Goal: Task Accomplishment & Management: Use online tool/utility

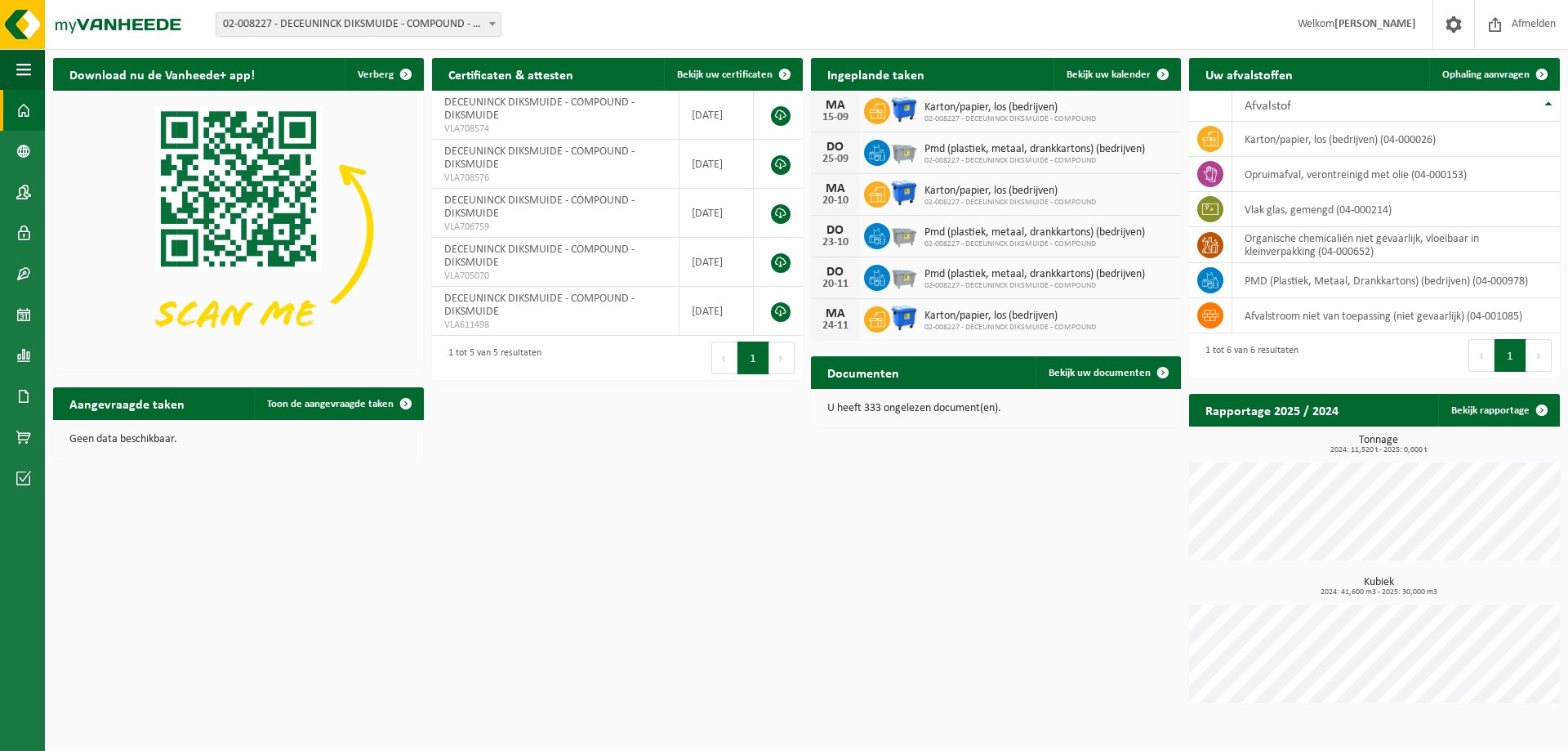
click at [404, 13] on span "02-008227 - DECEUNINCK DIKSMUIDE - COMPOUND - DIKSMUIDE" at bounding box center [358, 24] width 284 height 23
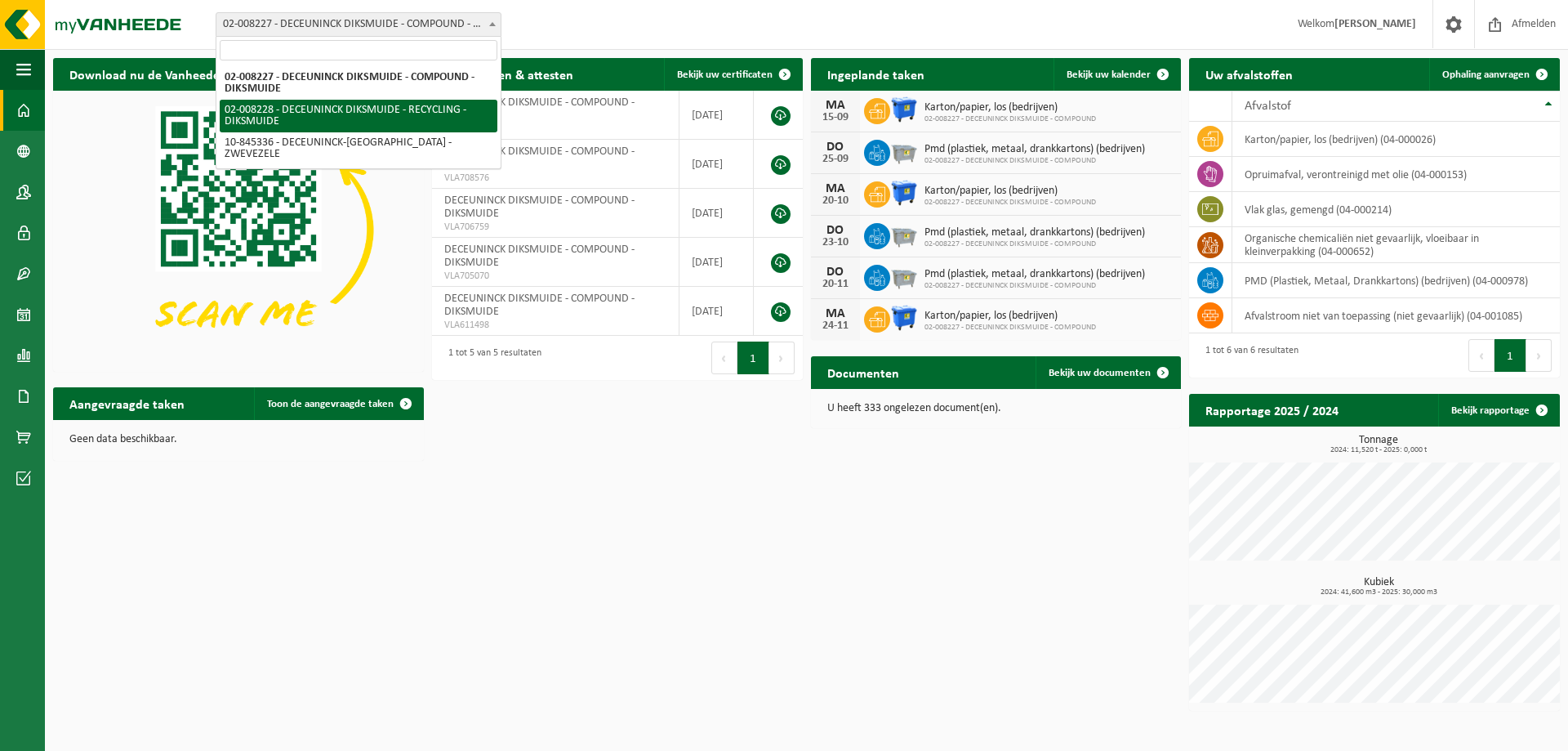
select select "1119"
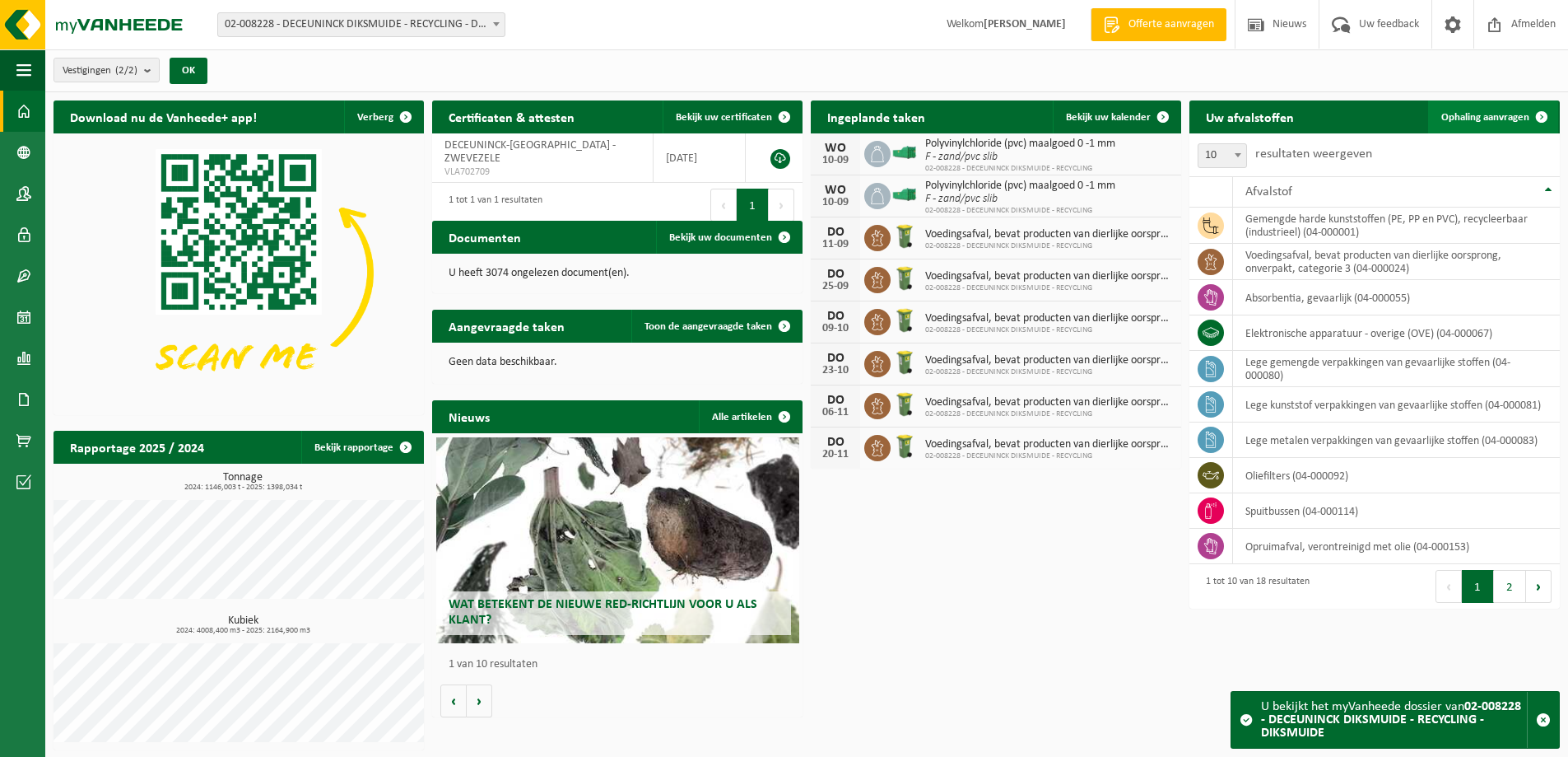
click at [1475, 114] on span "Ophaling aanvragen" at bounding box center [1485, 117] width 88 height 10
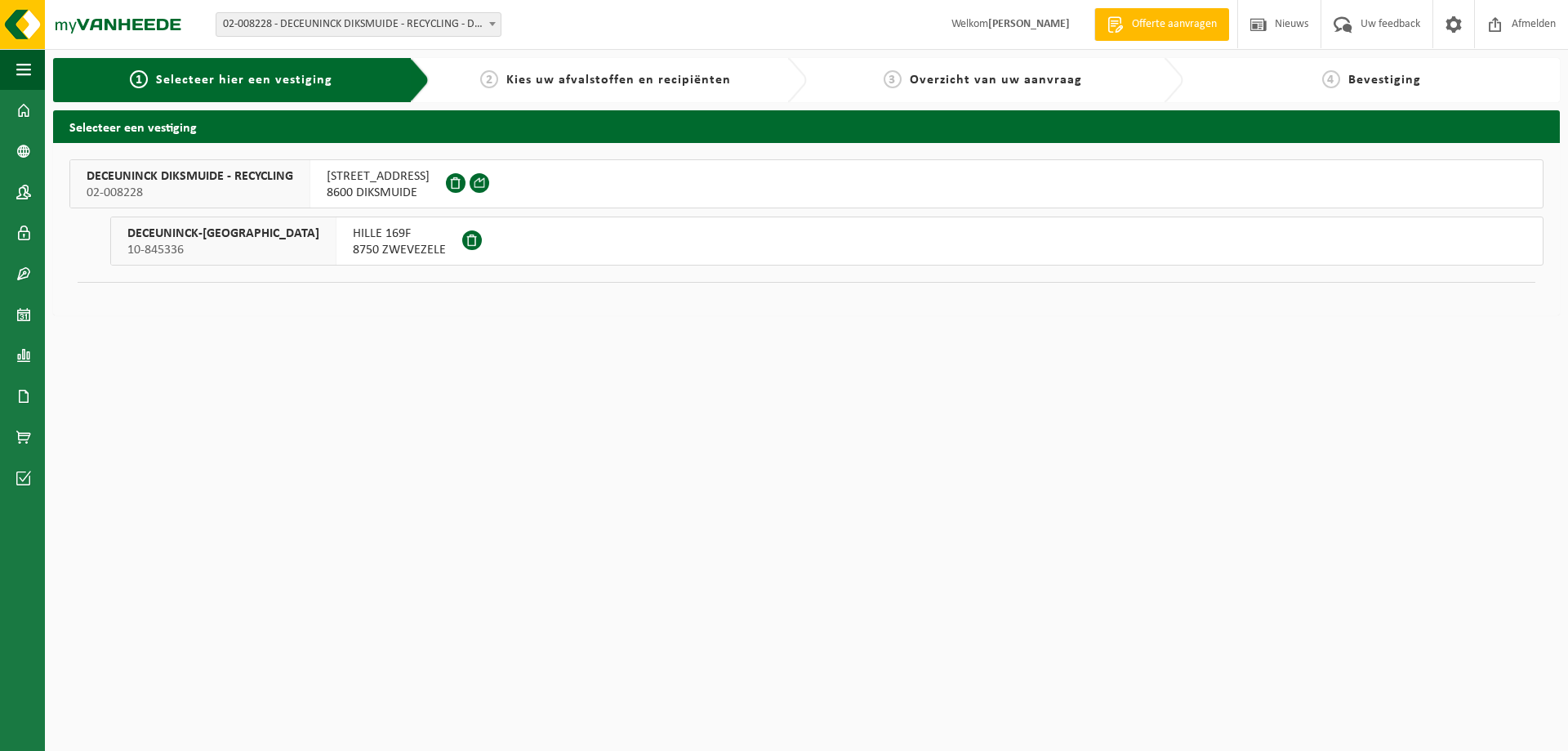
click at [230, 195] on span "02-008228" at bounding box center [190, 192] width 207 height 16
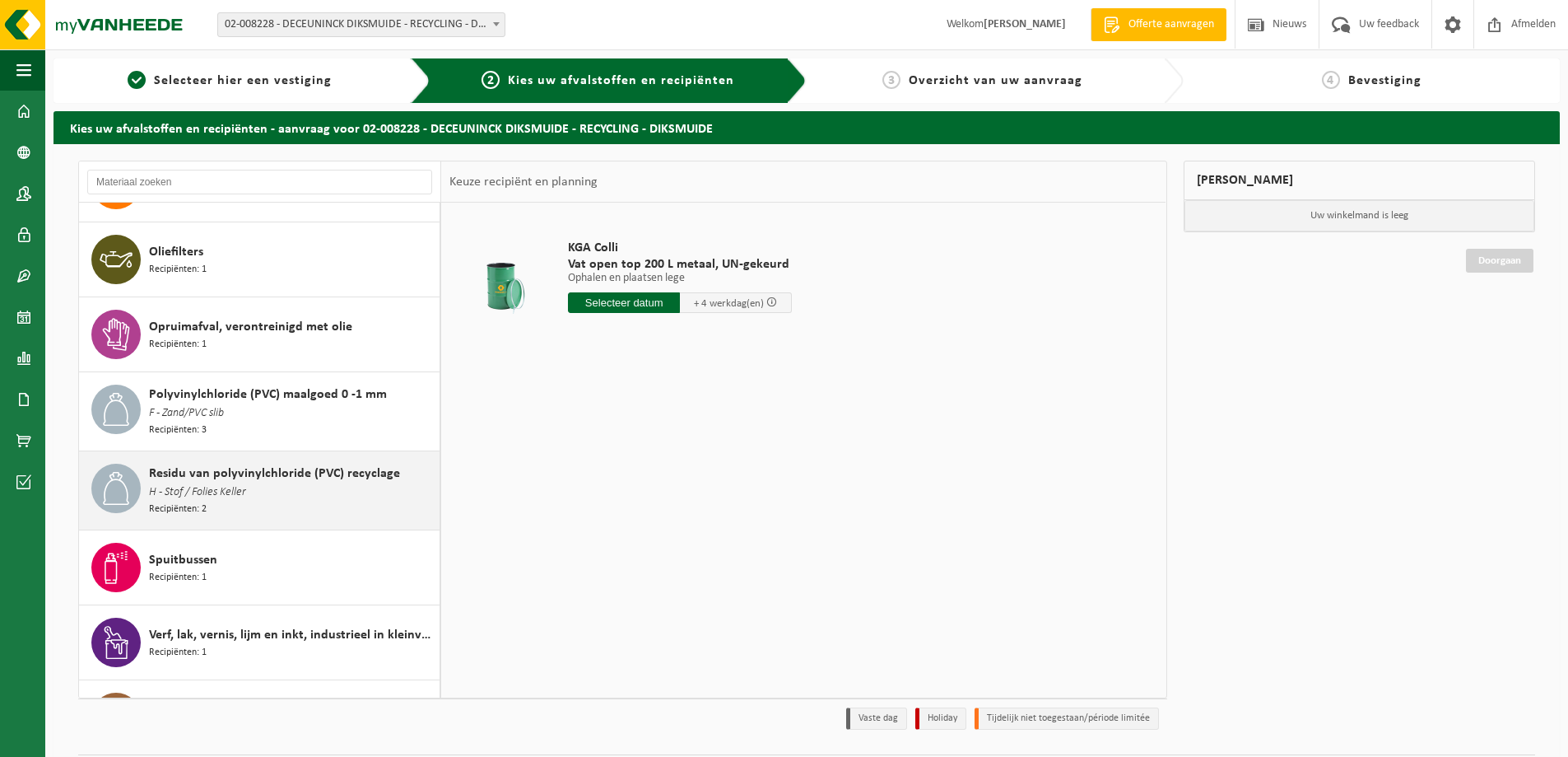
click at [246, 484] on span "H - Stof / Folies Keller" at bounding box center [197, 492] width 97 height 18
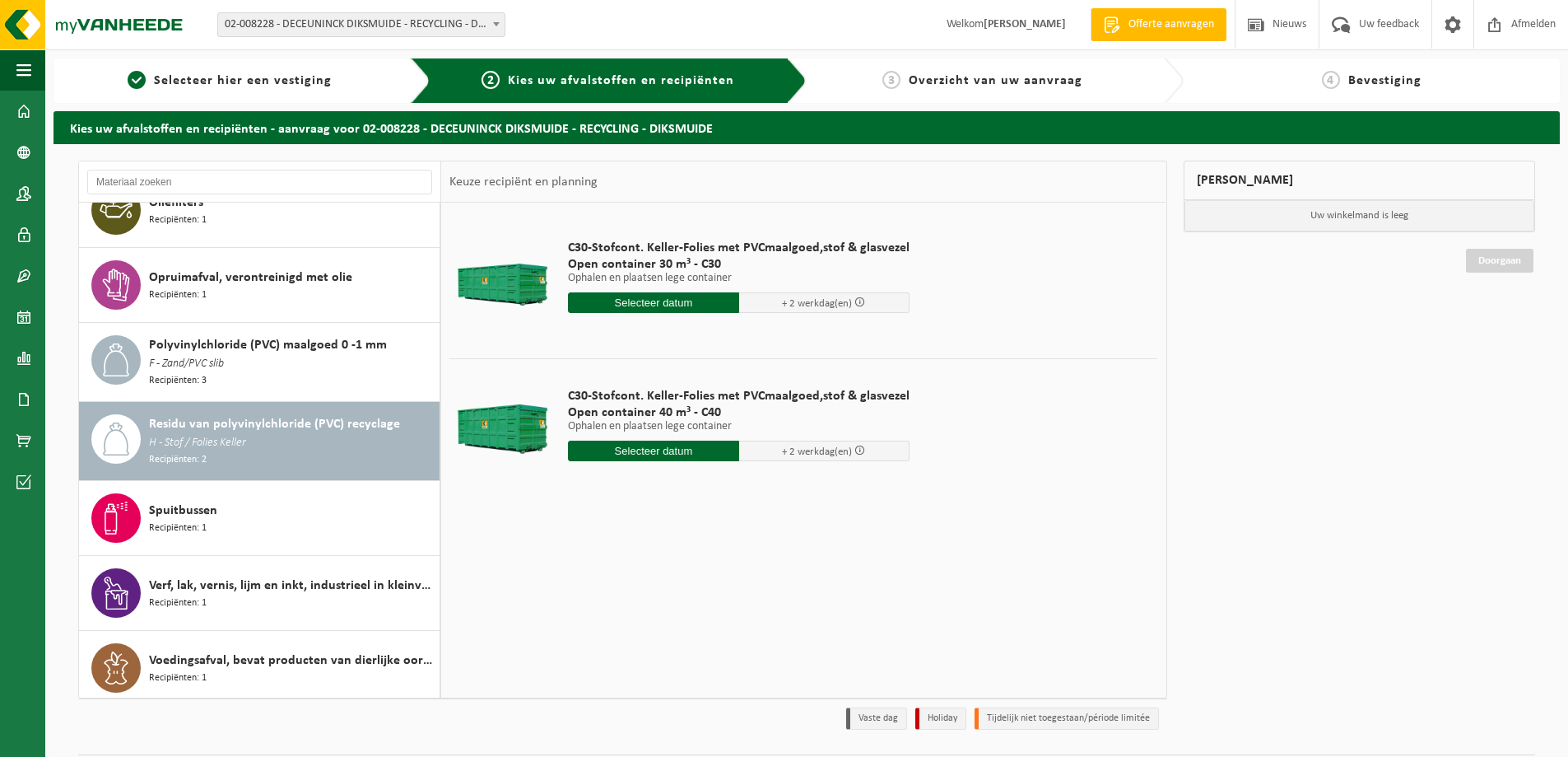
click at [649, 308] on input "text" at bounding box center [653, 303] width 172 height 21
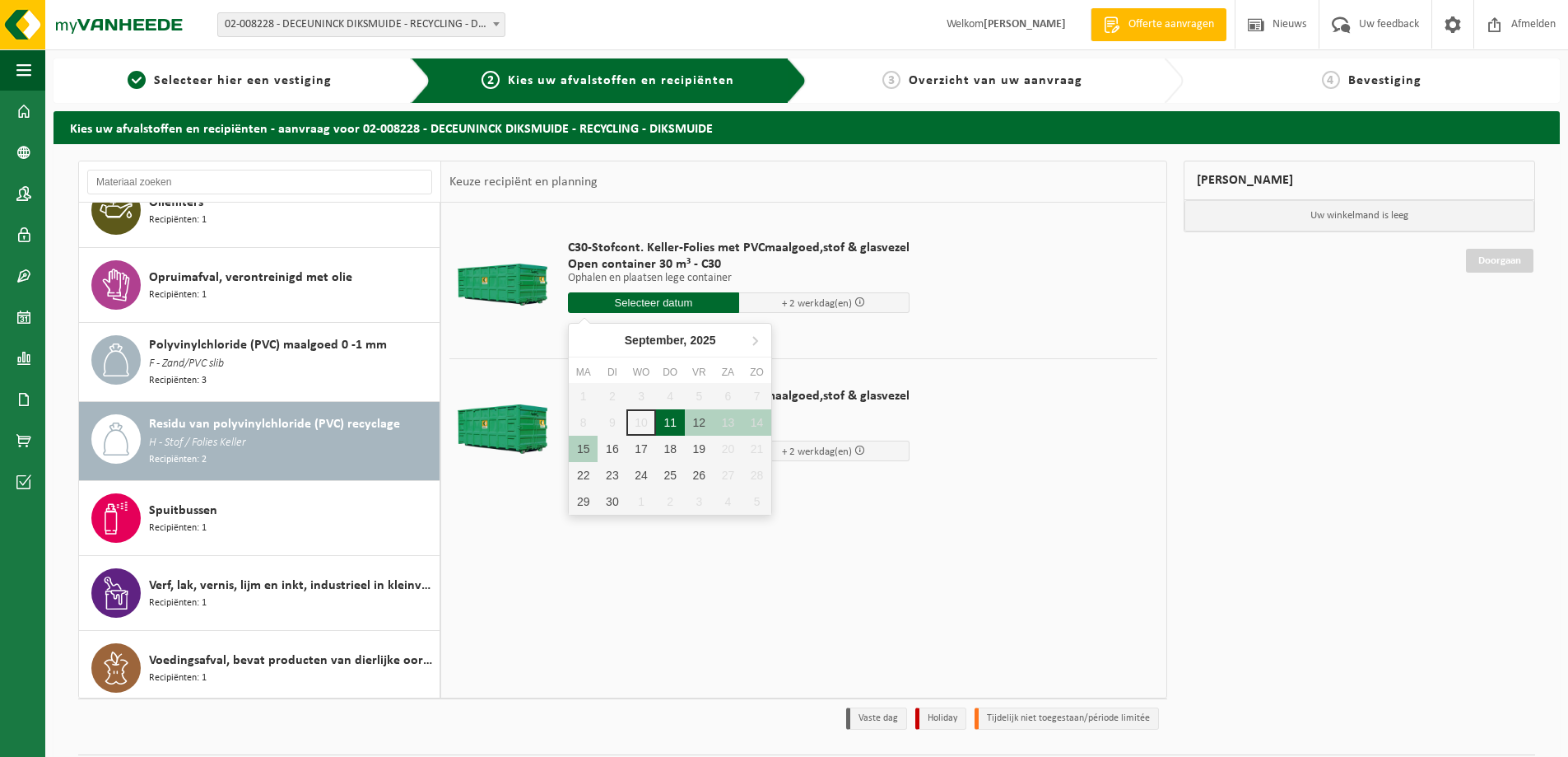
click at [675, 422] on div "11" at bounding box center [670, 423] width 28 height 27
type input "Van 2025-09-11"
type input "2025-09-11"
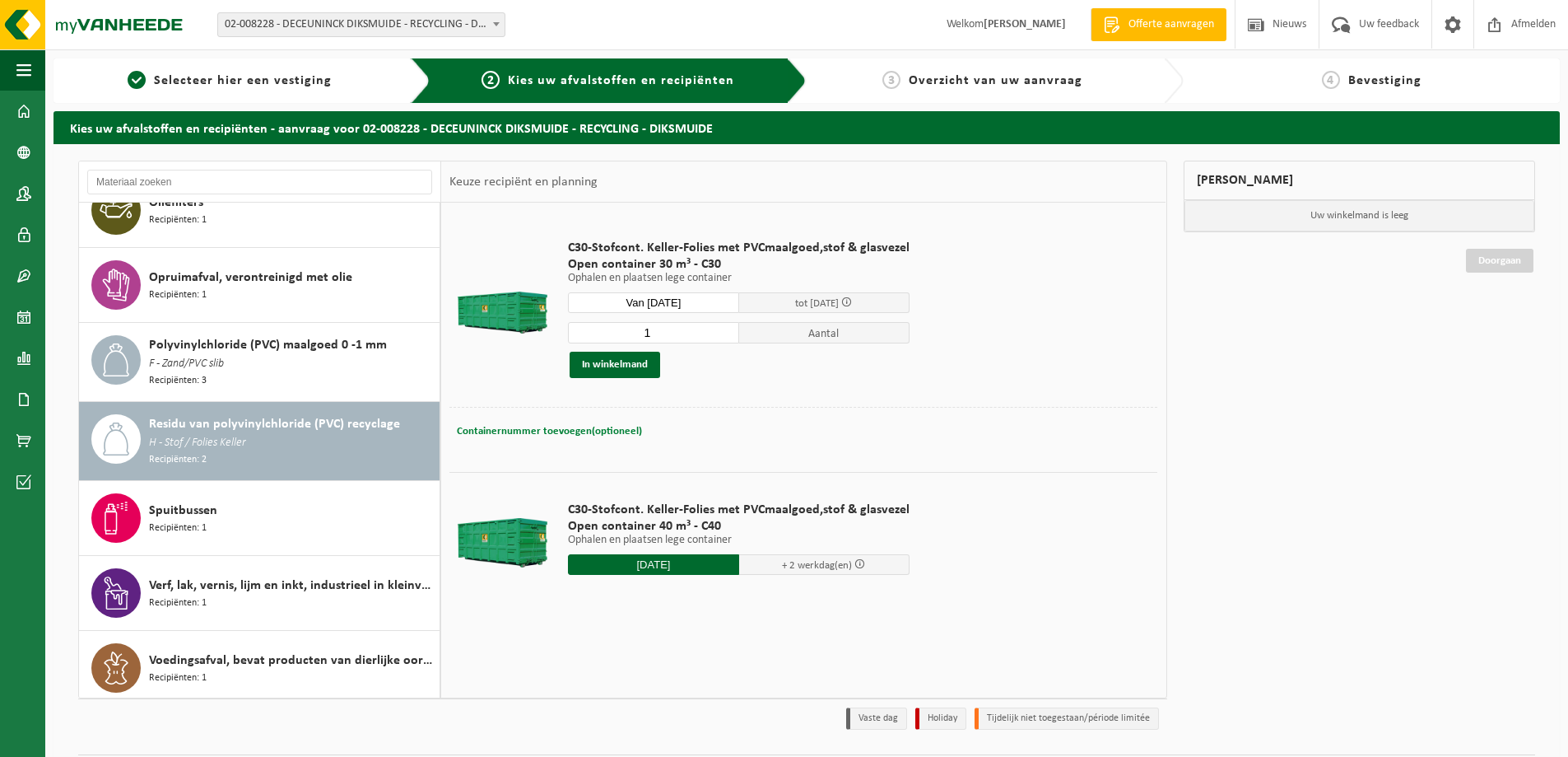
click at [605, 429] on span "Containernummer toevoegen(optioneel)" at bounding box center [549, 431] width 185 height 10
type input "C30-1560"
click at [634, 351] on div "1 Aantal In winkelmand" at bounding box center [738, 350] width 341 height 57
click at [626, 364] on button "In winkelmand" at bounding box center [615, 365] width 91 height 27
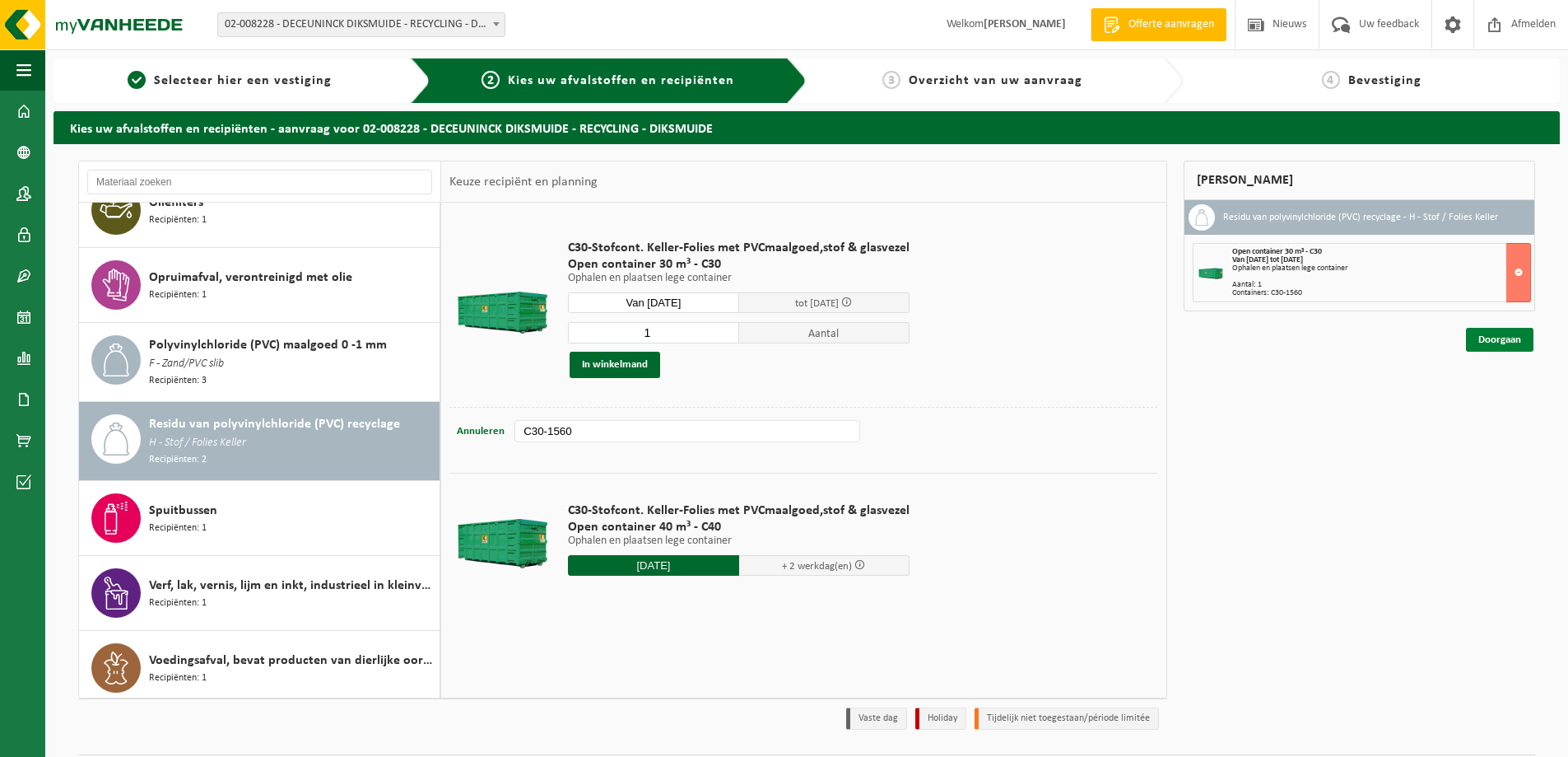
click at [1510, 347] on link "Doorgaan" at bounding box center [1499, 340] width 67 height 24
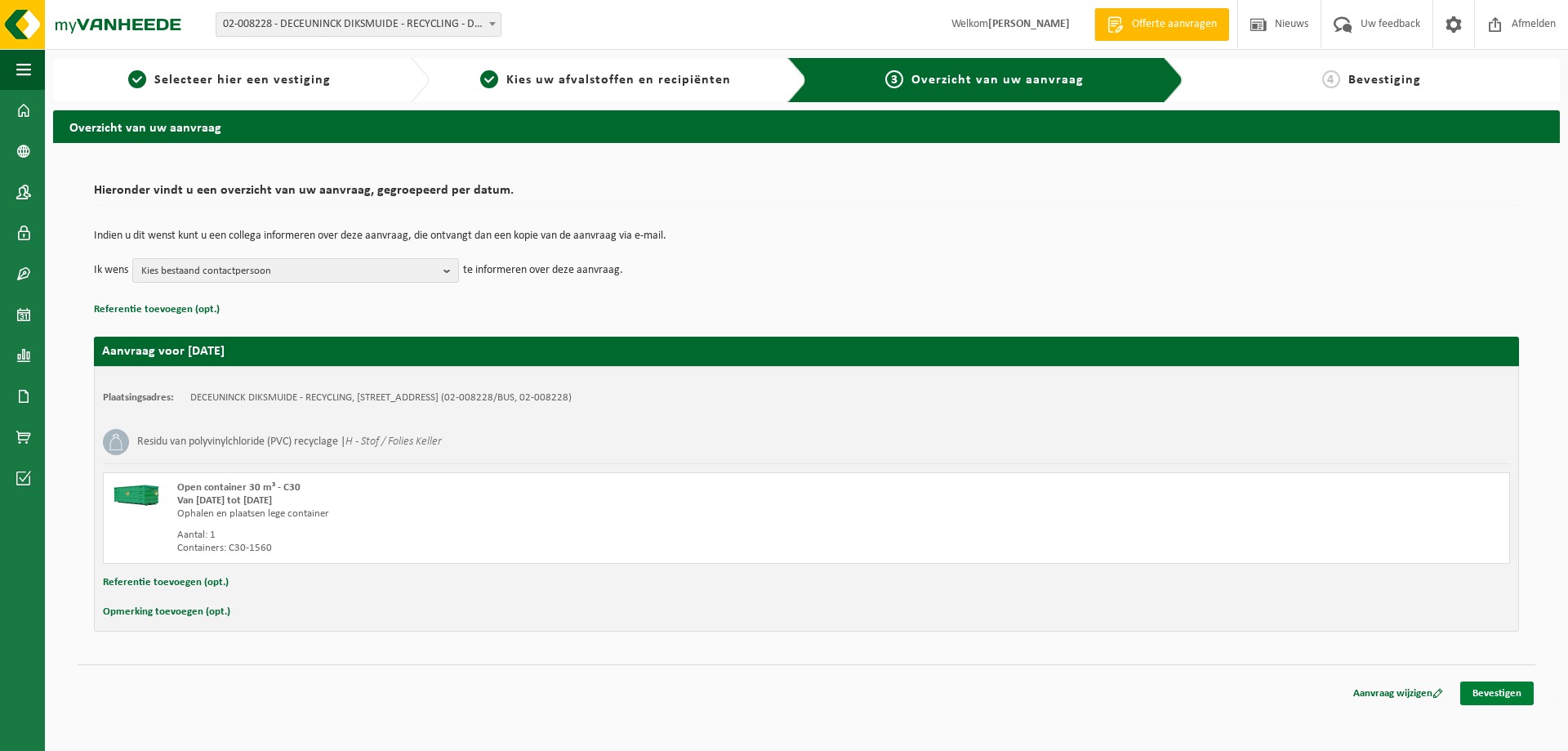
click at [1499, 693] on link "Bevestigen" at bounding box center [1497, 693] width 73 height 24
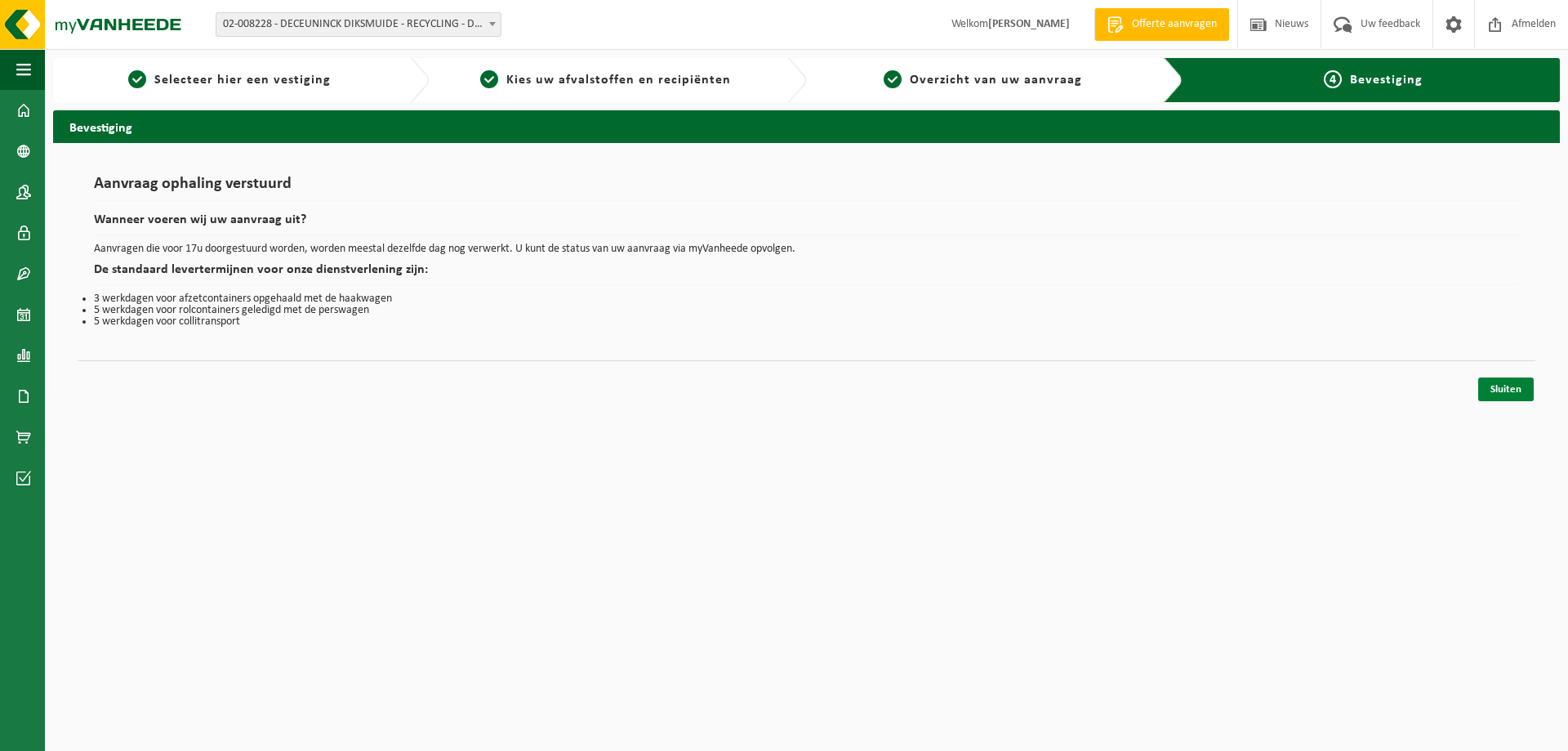
click at [1496, 391] on link "Sluiten" at bounding box center [1506, 389] width 55 height 24
